Goal: Find specific page/section: Find specific page/section

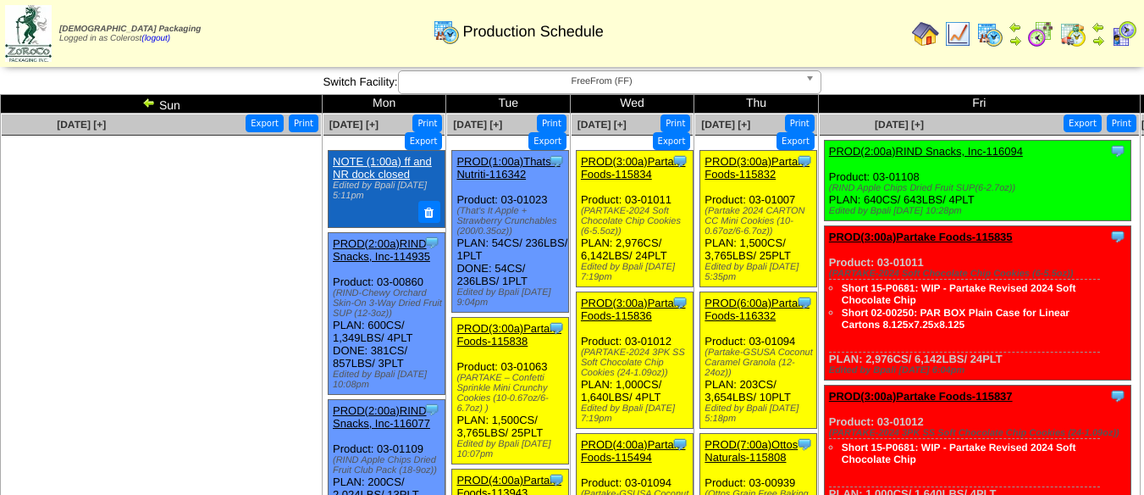
drag, startPoint x: 595, startPoint y: 81, endPoint x: 593, endPoint y: 91, distance: 9.5
click at [595, 81] on span "FreeFrom (FF)" at bounding box center [602, 81] width 393 height 20
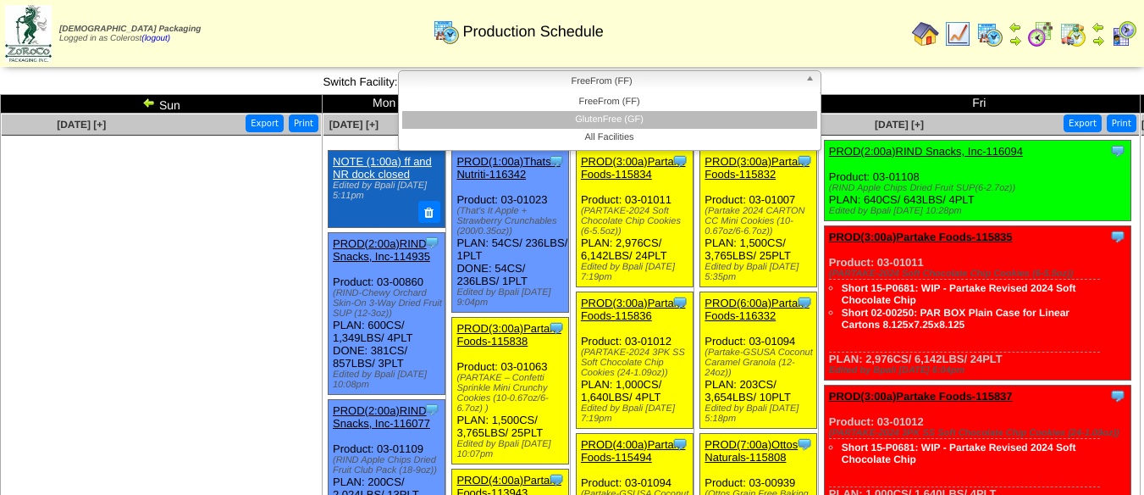
click at [593, 115] on li "GlutenFree (GF)" at bounding box center [609, 120] width 415 height 18
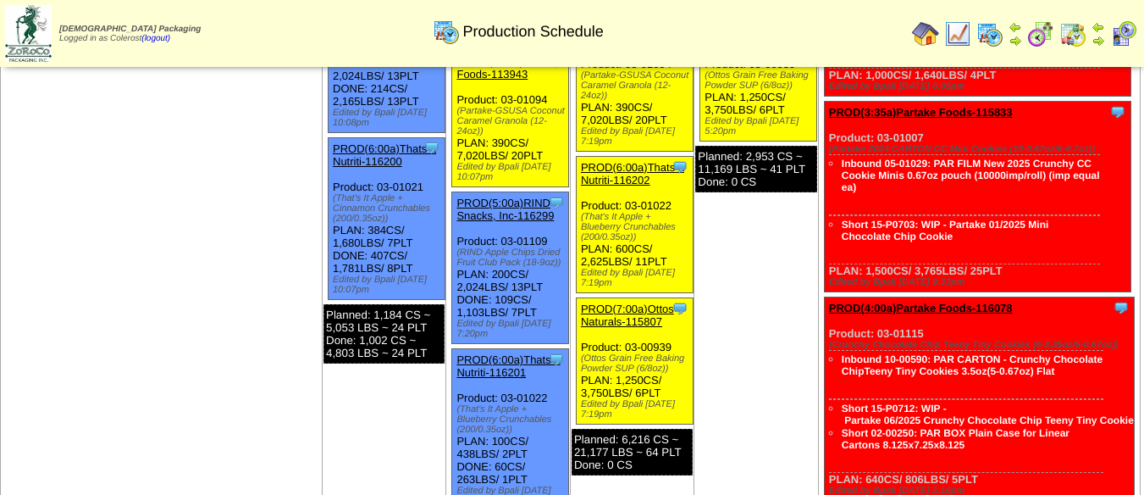
scroll to position [501, 0]
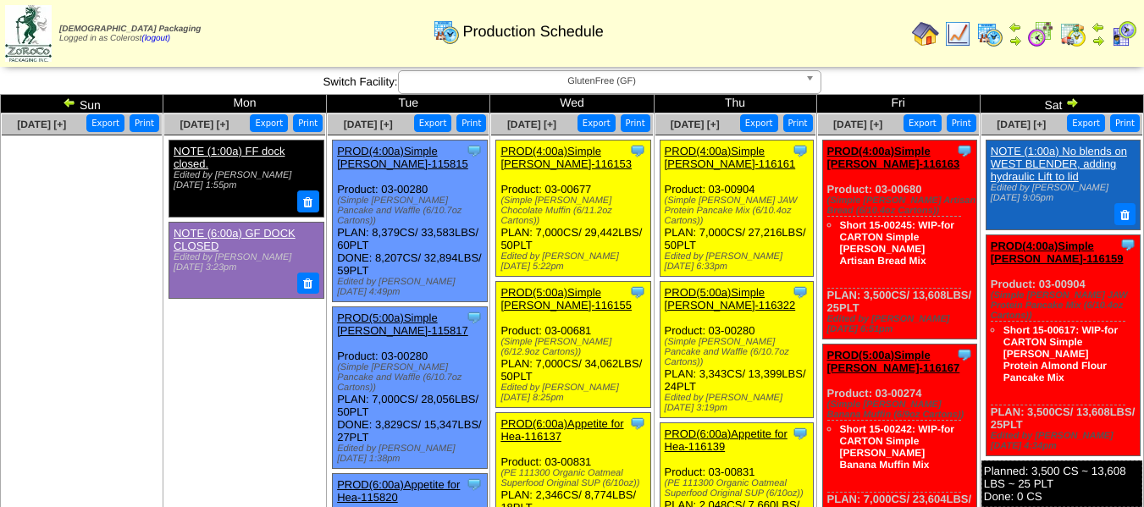
click at [644, 86] on span "GlutenFree (GF)" at bounding box center [602, 81] width 393 height 20
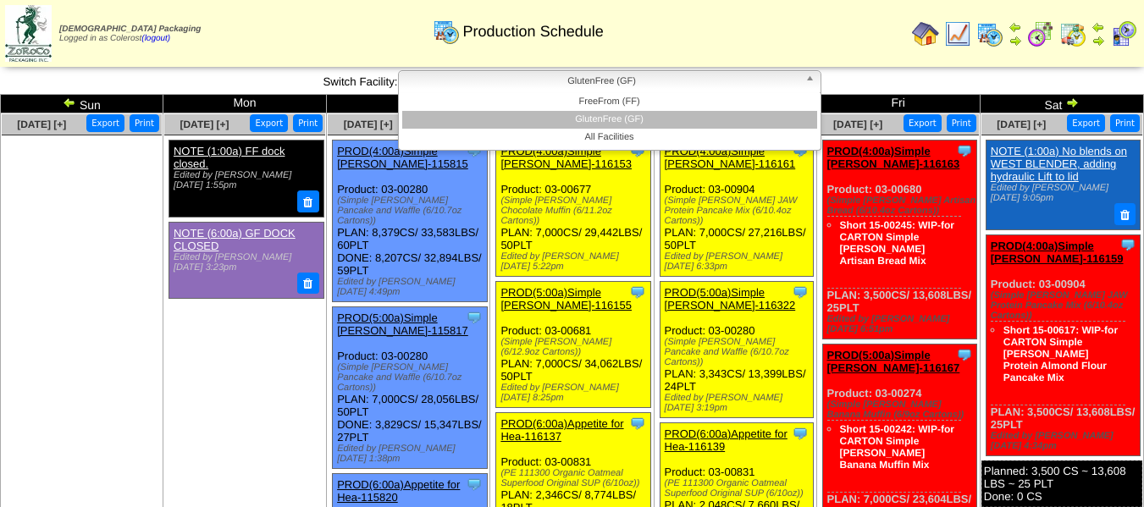
click at [639, 97] on li "FreeFrom (FF)" at bounding box center [609, 102] width 415 height 18
